Goal: Transaction & Acquisition: Purchase product/service

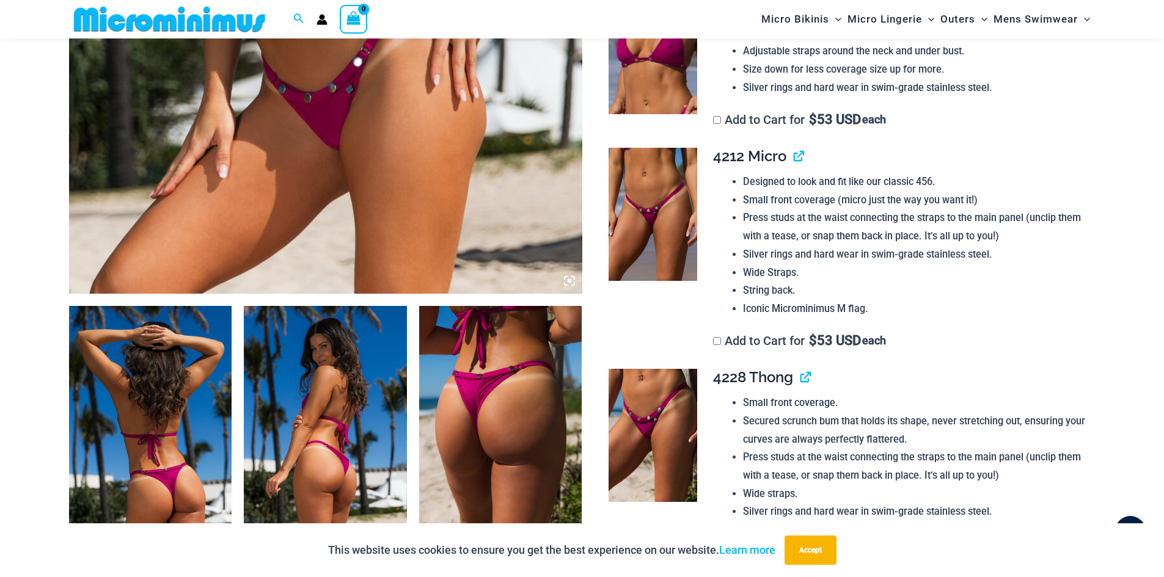
scroll to position [660, 0]
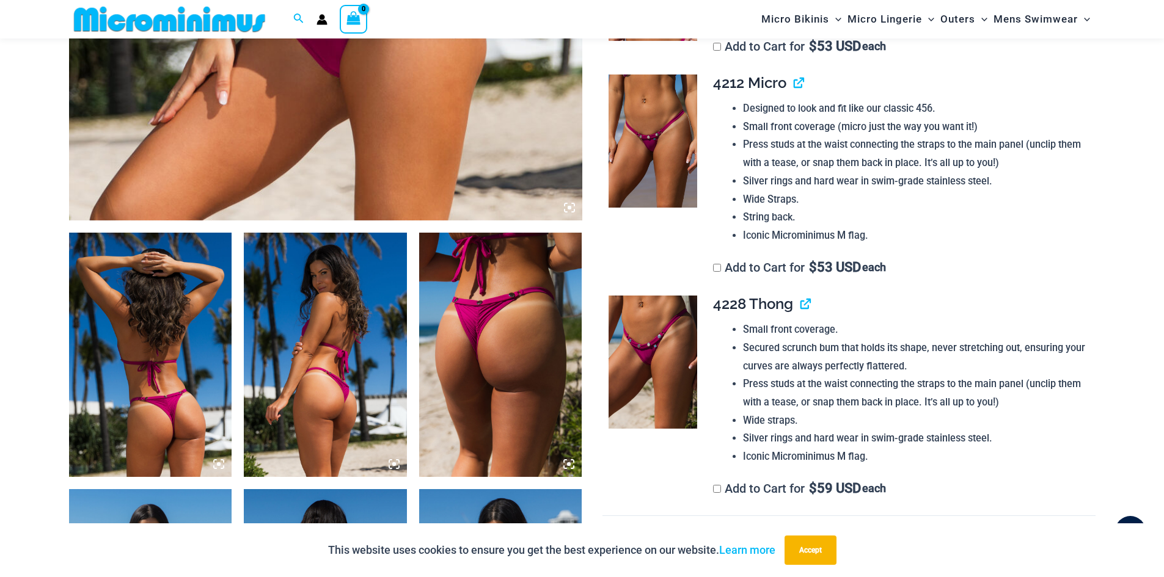
click at [164, 330] on img at bounding box center [150, 355] width 163 height 244
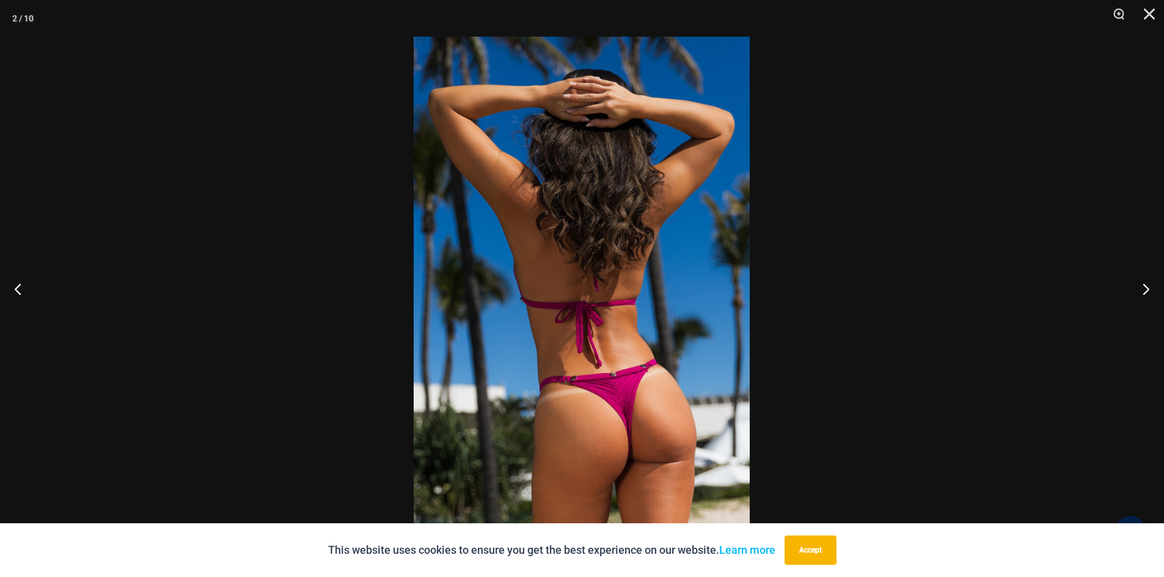
click at [648, 213] on img at bounding box center [582, 289] width 336 height 504
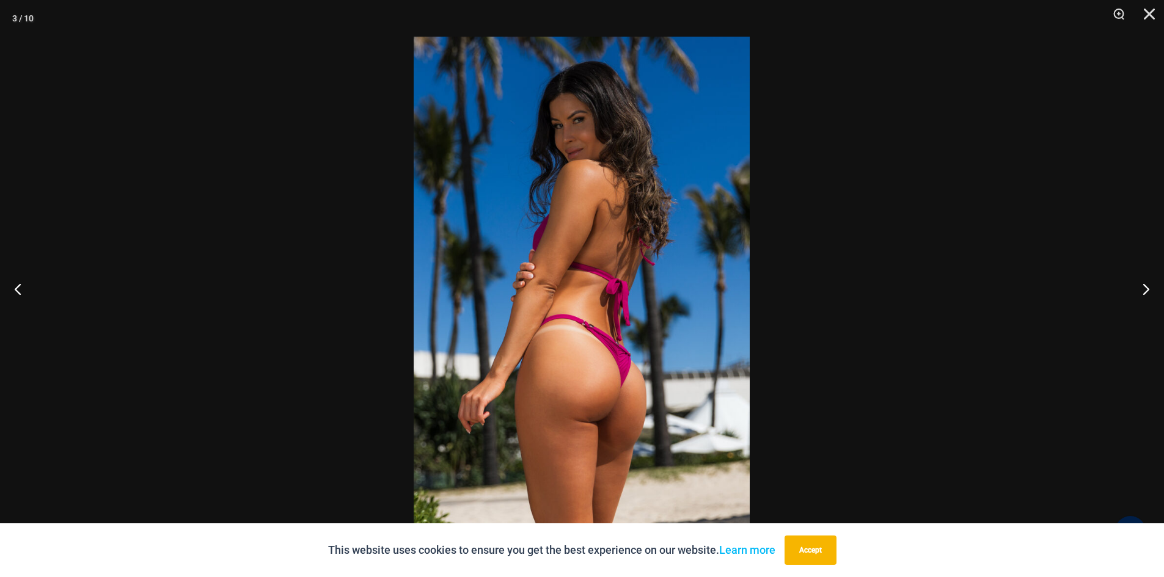
click at [586, 204] on img at bounding box center [582, 289] width 336 height 504
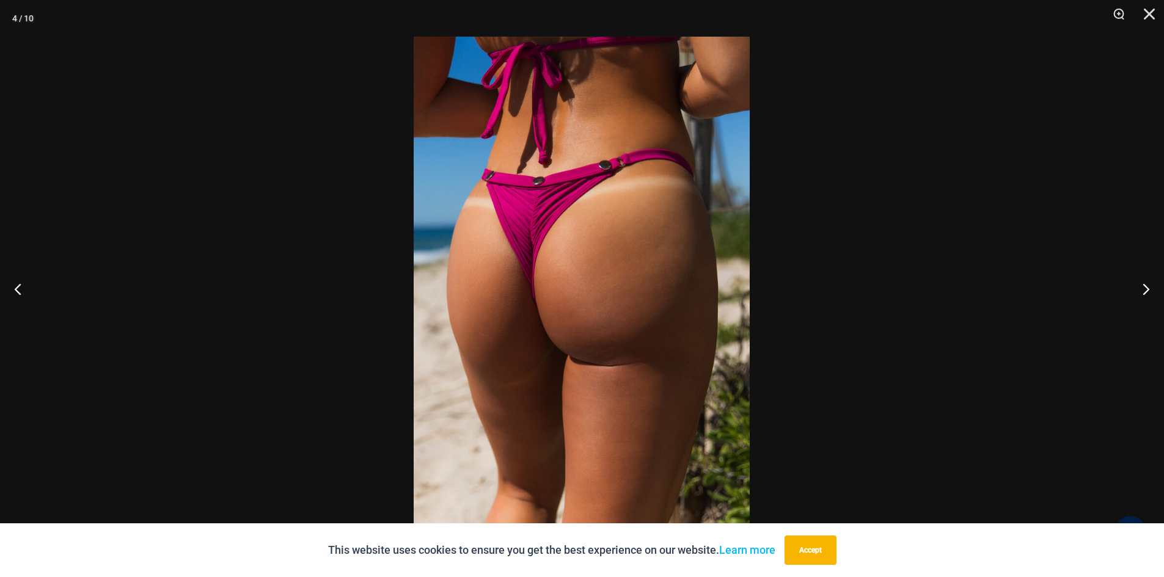
click at [603, 226] on img at bounding box center [582, 289] width 336 height 504
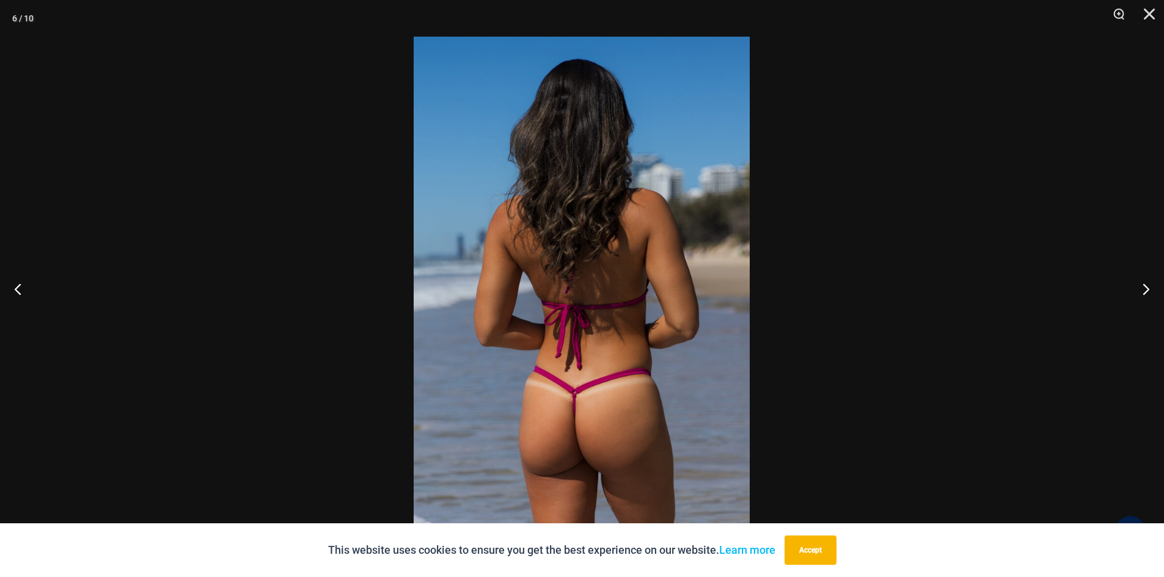
click at [542, 240] on img at bounding box center [582, 289] width 336 height 504
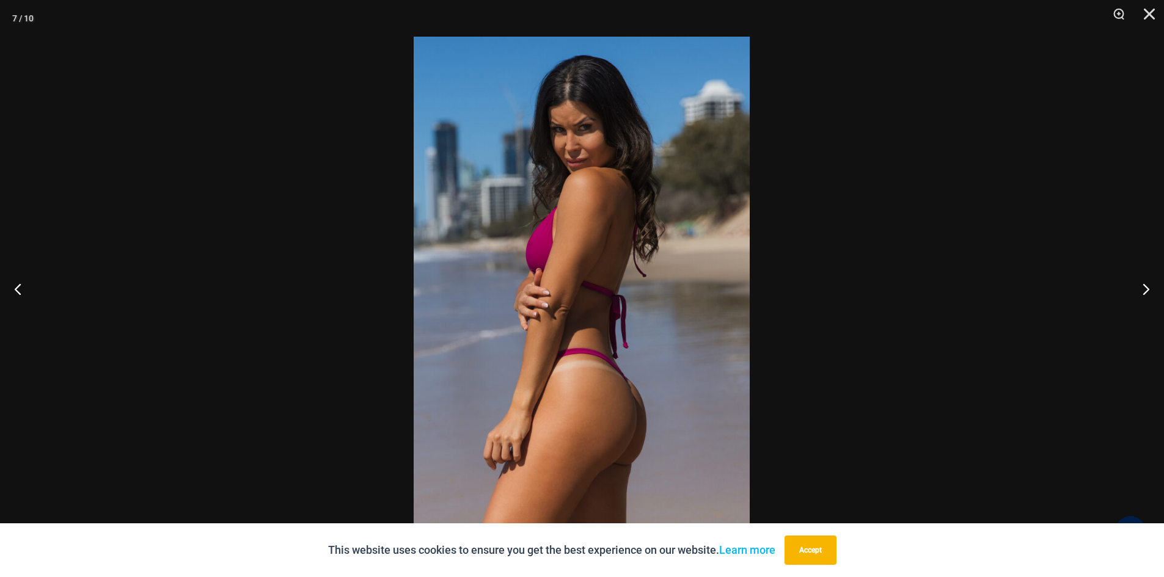
click at [578, 260] on img at bounding box center [582, 289] width 336 height 504
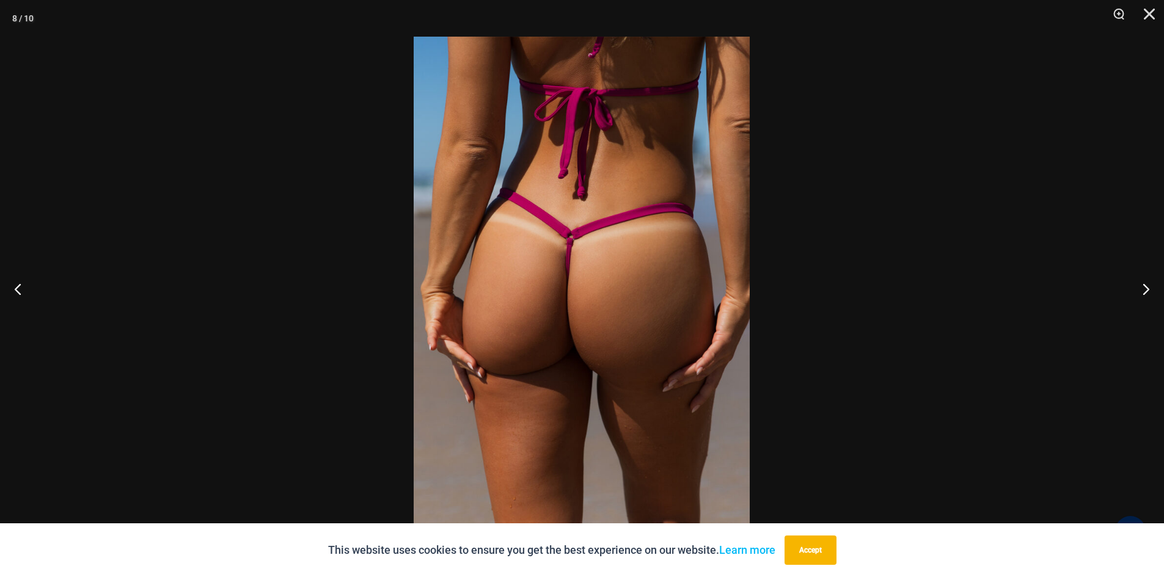
click at [605, 277] on img at bounding box center [582, 289] width 336 height 504
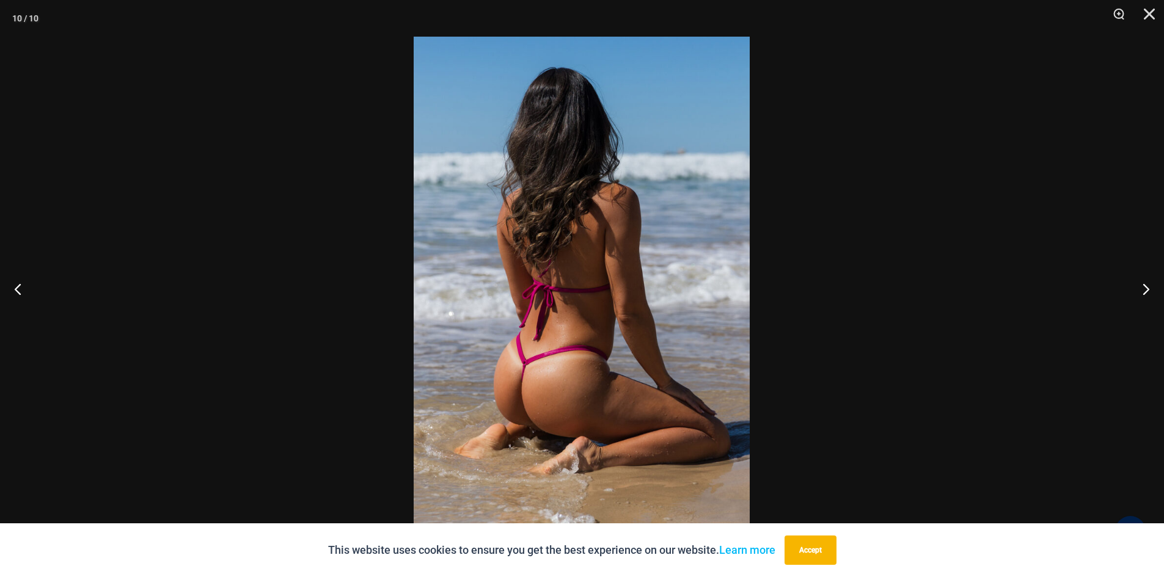
click at [644, 316] on img at bounding box center [582, 289] width 336 height 504
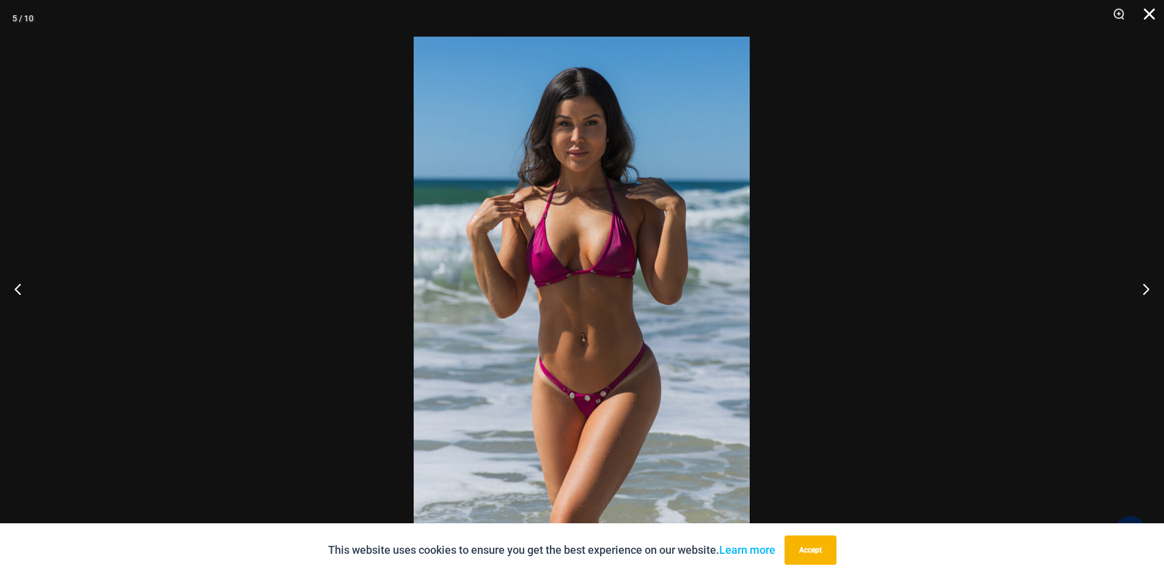
click at [1150, 12] on button "Close" at bounding box center [1145, 18] width 31 height 37
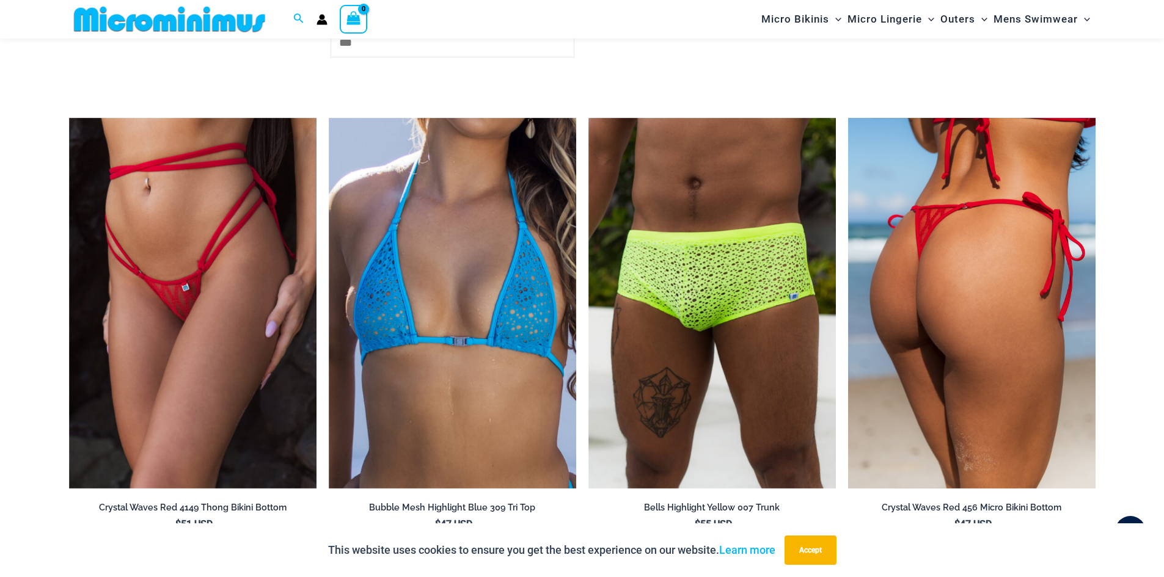
scroll to position [2982, 0]
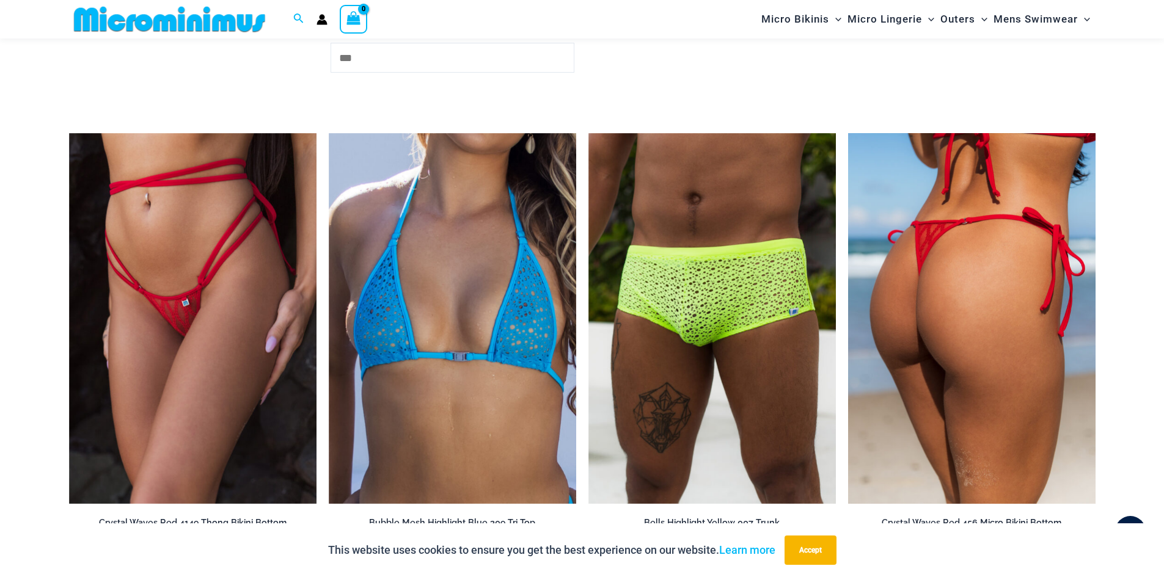
click at [955, 225] on img at bounding box center [971, 318] width 247 height 371
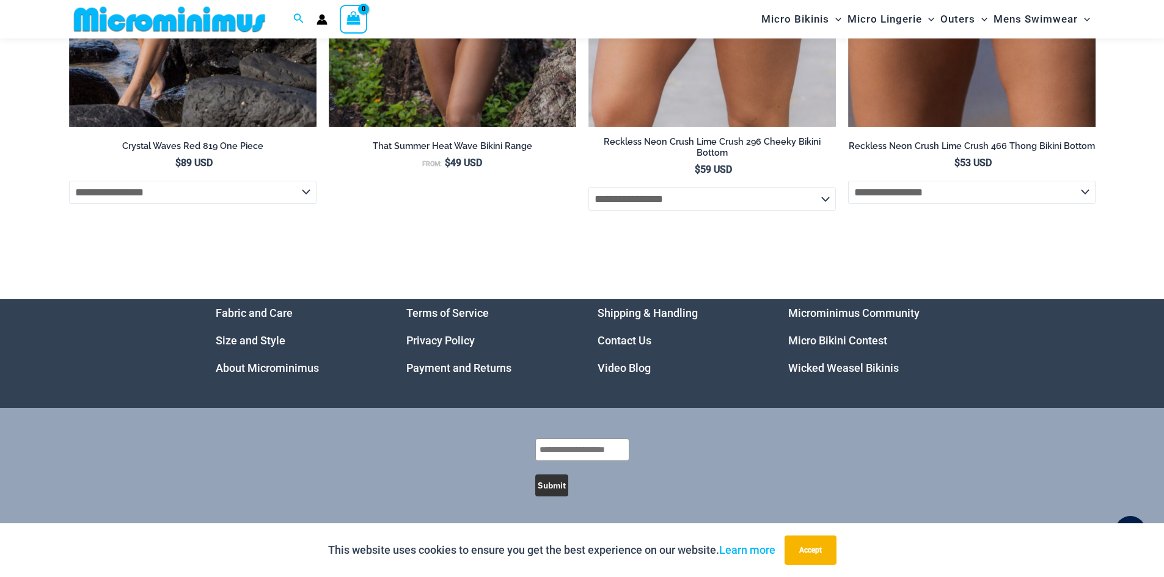
scroll to position [4829, 0]
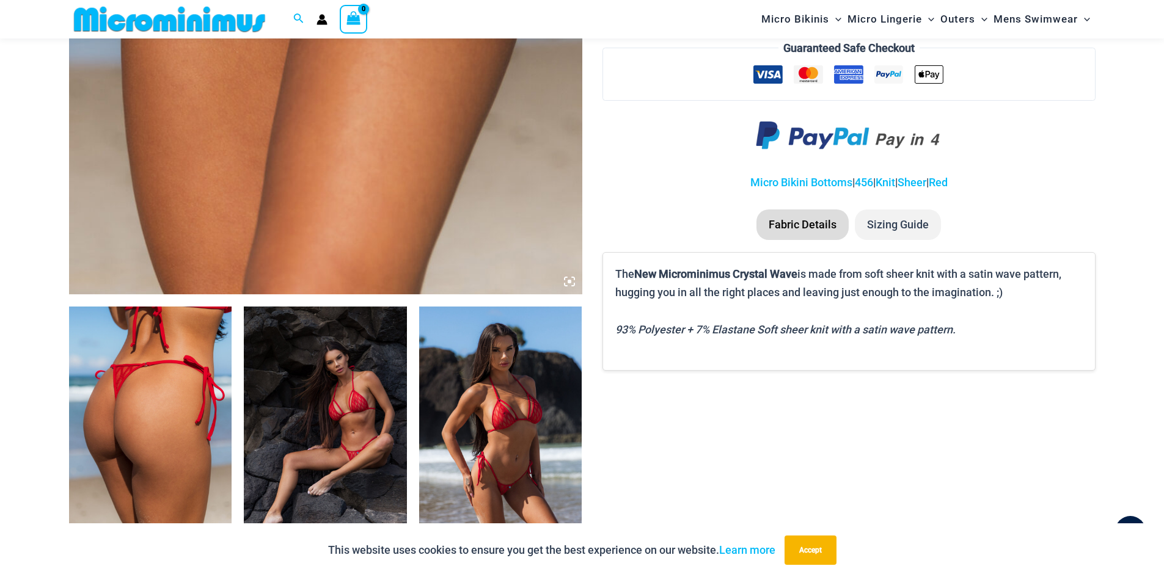
scroll to position [783, 0]
